Goal: Task Accomplishment & Management: Manage account settings

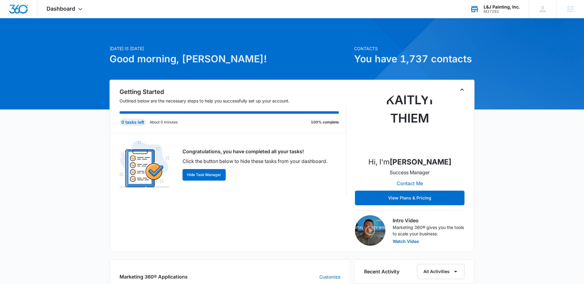
click at [495, 9] on div "M37292" at bounding box center [502, 11] width 36 height 4
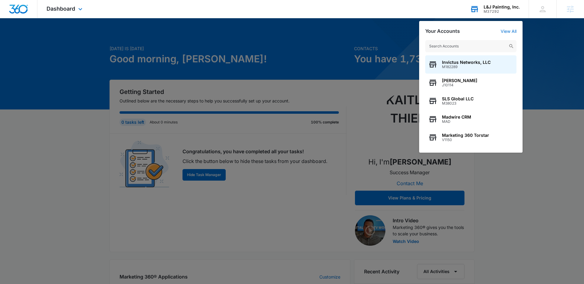
click at [465, 48] on input "text" at bounding box center [470, 46] width 91 height 12
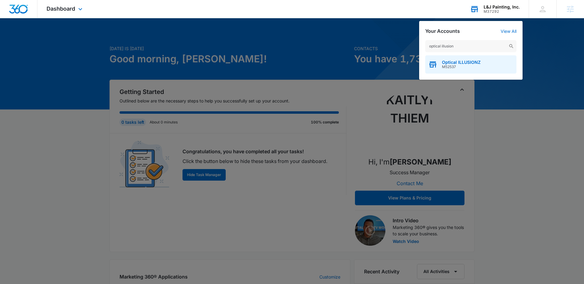
type input "optical illusion"
click at [460, 71] on div "Optical ILLUSIONZ M52537" at bounding box center [470, 64] width 91 height 18
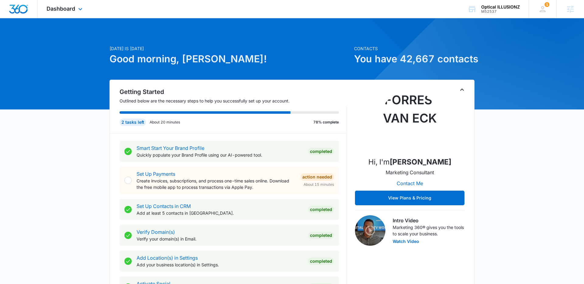
click at [57, 17] on div "Dashboard Apps Reputation Websites Forms CRM Email Social Shop Payments POS Con…" at bounding box center [65, 9] width 56 height 18
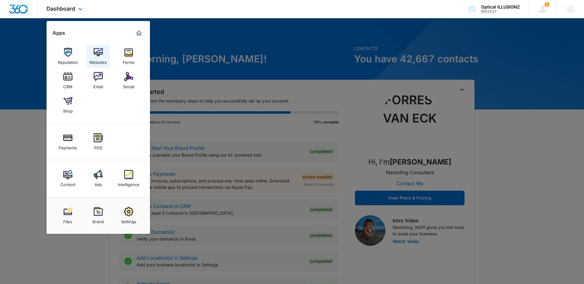
click at [98, 54] on img at bounding box center [98, 52] width 9 height 9
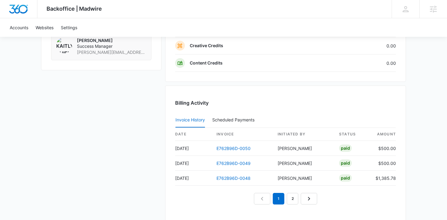
scroll to position [571, 0]
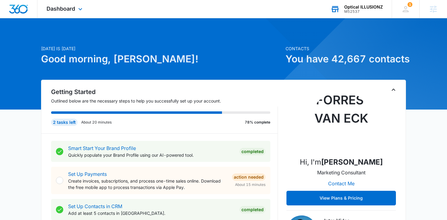
click at [347, 5] on div "Optical ILLUSIONZ" at bounding box center [363, 7] width 39 height 5
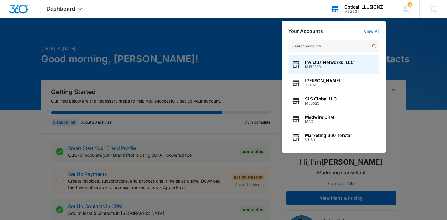
click at [327, 46] on input "text" at bounding box center [333, 46] width 91 height 12
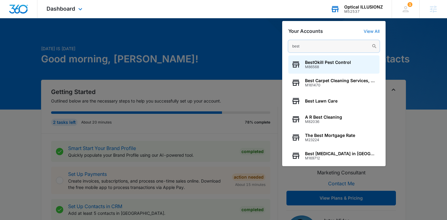
click at [308, 47] on input "best" at bounding box center [333, 46] width 91 height 12
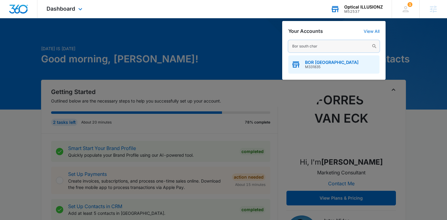
type input "Bor south char"
click at [309, 64] on span "BOR [GEOGRAPHIC_DATA]" at bounding box center [332, 62] width 54 height 5
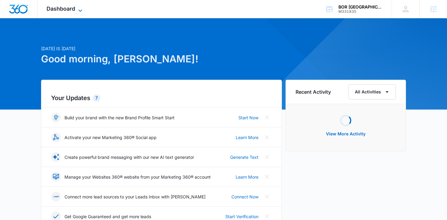
click at [77, 9] on icon at bounding box center [80, 10] width 7 height 7
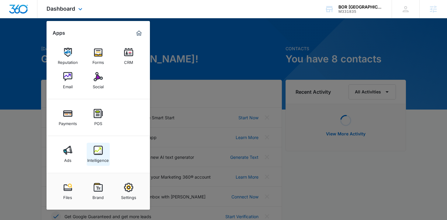
click at [99, 158] on div "Intelligence" at bounding box center [98, 159] width 22 height 8
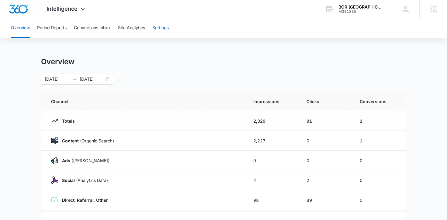
click at [163, 28] on button "Settings" at bounding box center [160, 27] width 16 height 19
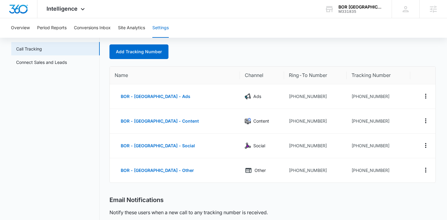
scroll to position [32, 0]
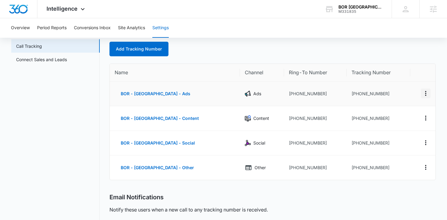
click at [424, 94] on icon "Actions" at bounding box center [425, 93] width 7 height 7
click at [402, 85] on button "Edit" at bounding box center [400, 88] width 35 height 9
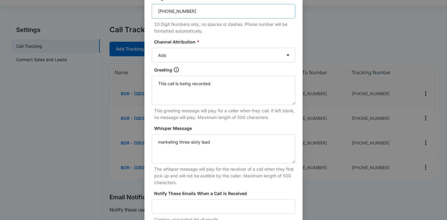
scroll to position [0, 0]
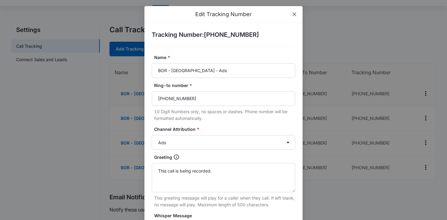
click at [296, 13] on icon "close" at bounding box center [294, 14] width 5 height 5
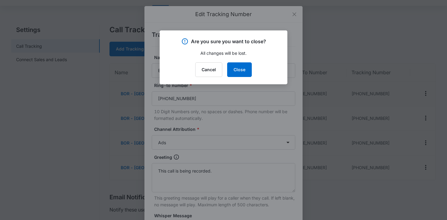
click at [222, 65] on div "Cancel Close" at bounding box center [223, 69] width 113 height 15
click at [215, 67] on button "Cancel" at bounding box center [208, 69] width 27 height 15
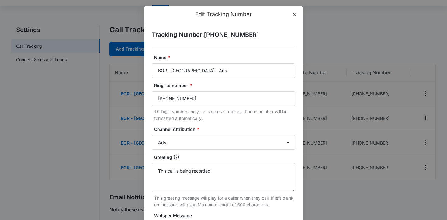
click at [294, 16] on icon "close" at bounding box center [294, 14] width 5 height 5
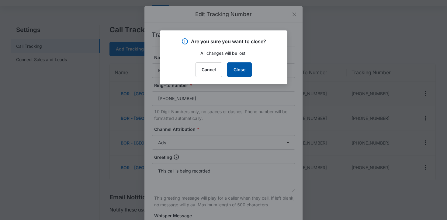
click at [237, 65] on button "Close" at bounding box center [239, 69] width 25 height 15
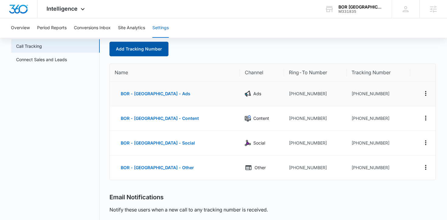
click at [154, 47] on link "Add Tracking Number" at bounding box center [138, 49] width 59 height 15
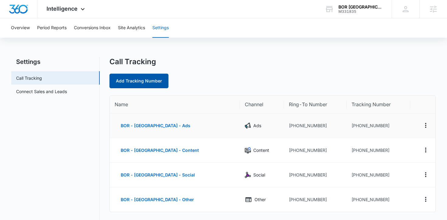
select select "by_area_code"
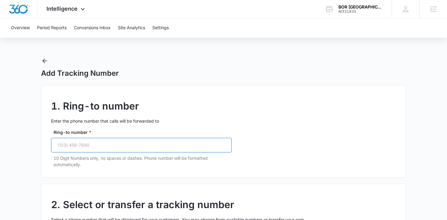
click at [87, 145] on input "Ring-to number *" at bounding box center [141, 145] width 181 height 15
paste input "[PHONE_NUMBER]"
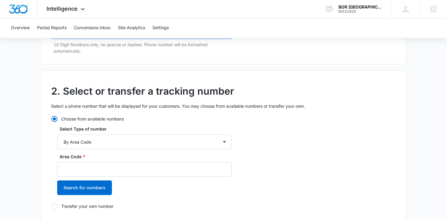
scroll to position [114, 0]
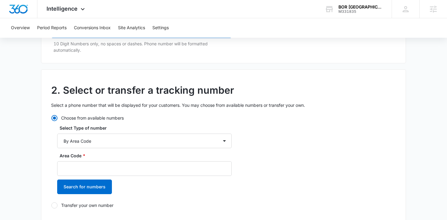
type input "[PHONE_NUMBER]"
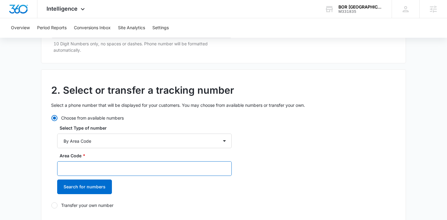
click at [91, 167] on input "Area Code *" at bounding box center [144, 168] width 175 height 15
type input "704"
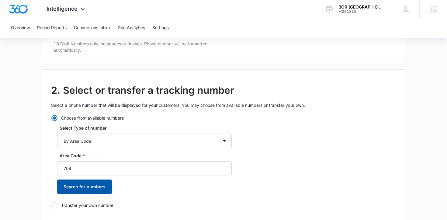
click at [78, 185] on button "Search for numbers" at bounding box center [84, 186] width 55 height 15
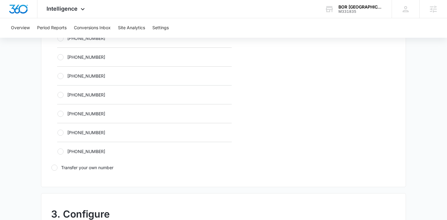
scroll to position [377, 0]
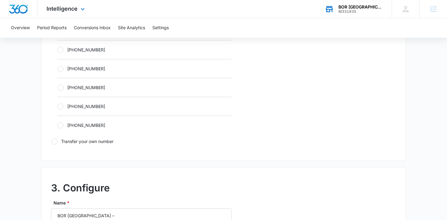
click at [360, 5] on div "BOR [GEOGRAPHIC_DATA]" at bounding box center [360, 7] width 44 height 5
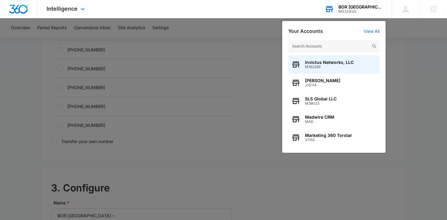
click at [317, 44] on input "text" at bounding box center [333, 46] width 91 height 12
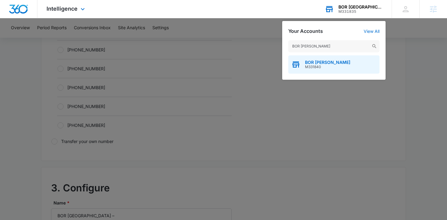
type input "BOR [PERSON_NAME]"
click at [313, 59] on div "BOR [PERSON_NAME] M331840" at bounding box center [333, 64] width 91 height 18
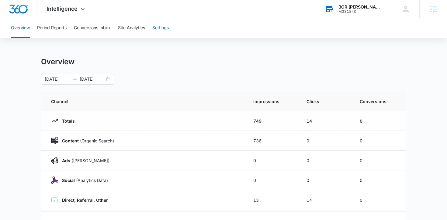
click at [161, 29] on button "Settings" at bounding box center [160, 27] width 16 height 19
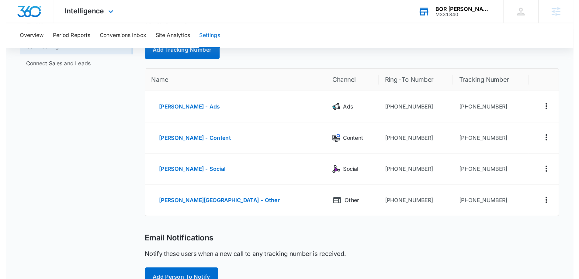
scroll to position [35, 0]
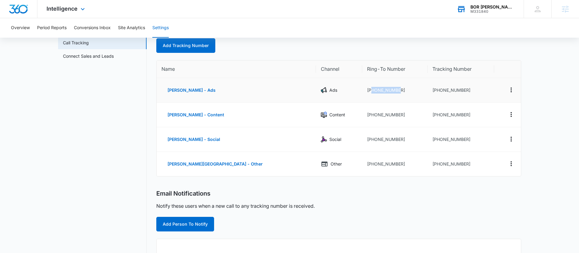
drag, startPoint x: 341, startPoint y: 90, endPoint x: 368, endPoint y: 92, distance: 27.4
click at [368, 92] on td "[PHONE_NUMBER]" at bounding box center [394, 90] width 65 height 25
copy td "7045616681"
